Goal: Navigation & Orientation: Find specific page/section

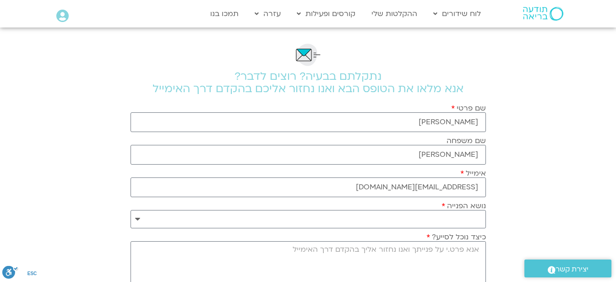
click at [62, 17] on icon at bounding box center [62, 16] width 12 height 13
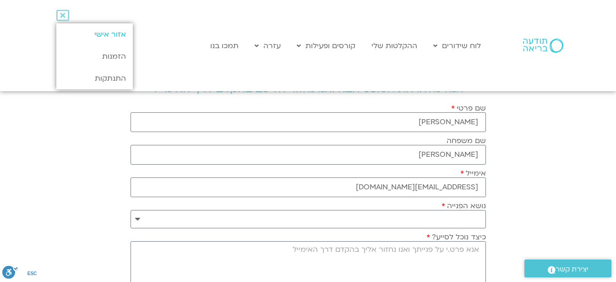
click at [97, 37] on link "אזור אישי" at bounding box center [94, 34] width 76 height 22
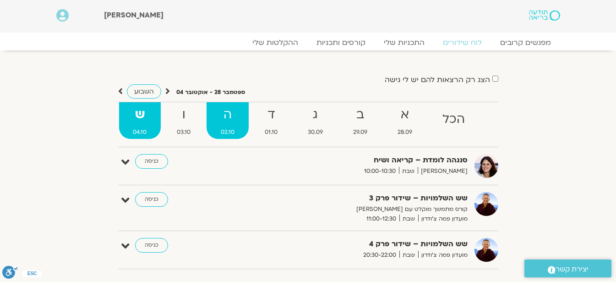
click at [230, 120] on strong "ה" at bounding box center [228, 114] width 42 height 21
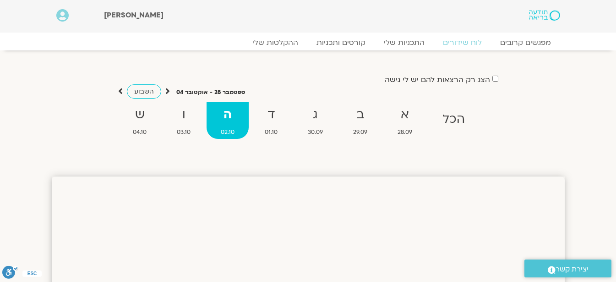
scroll to position [81, 0]
